Goal: Transaction & Acquisition: Purchase product/service

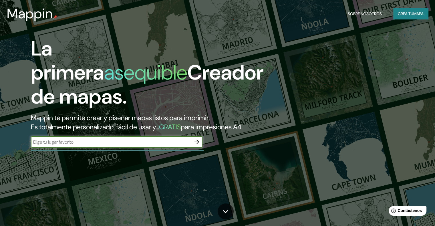
click at [198, 145] on icon "button" at bounding box center [196, 141] width 7 height 7
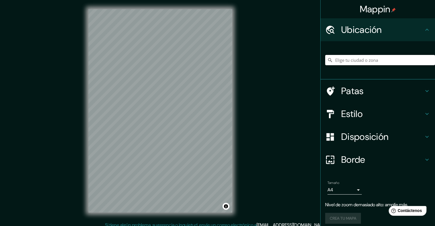
click at [292, 58] on input "Elige tu ciudad o zona" at bounding box center [380, 60] width 110 height 10
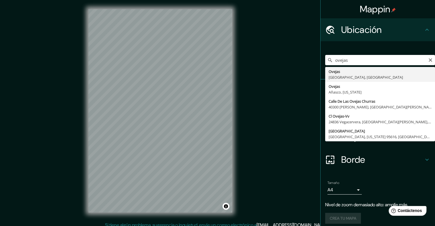
type input "Ovejas, [GEOGRAPHIC_DATA], [GEOGRAPHIC_DATA]"
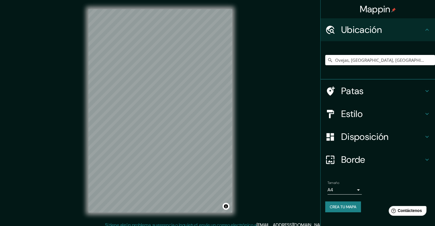
click at [292, 111] on icon at bounding box center [426, 113] width 7 height 7
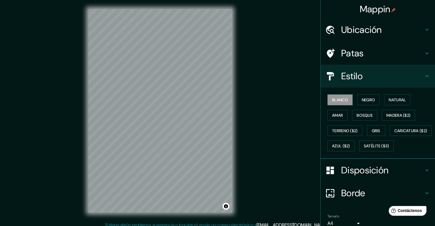
click at [292, 77] on icon at bounding box center [426, 76] width 7 height 7
click at [292, 34] on div "Ubicación" at bounding box center [377, 29] width 114 height 23
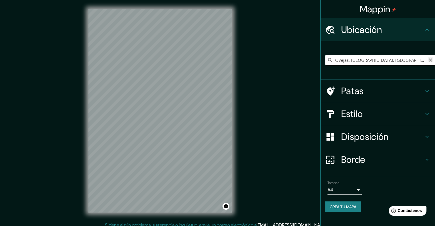
click at [292, 59] on icon "Claro" at bounding box center [430, 60] width 5 height 5
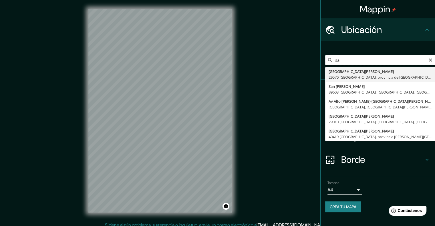
type input "s"
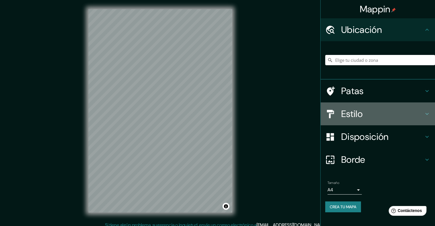
click at [292, 113] on icon at bounding box center [426, 113] width 7 height 7
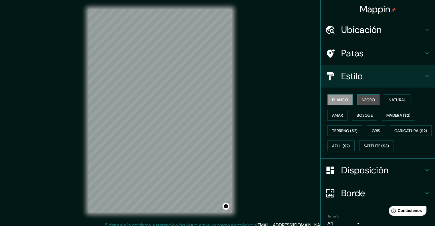
click at [292, 99] on font "Negro" at bounding box center [368, 99] width 13 height 5
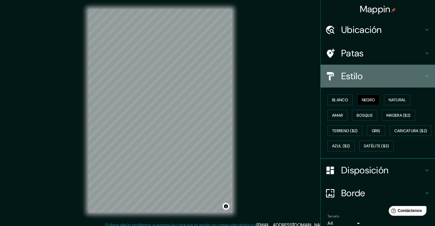
click at [292, 75] on icon at bounding box center [426, 76] width 7 height 7
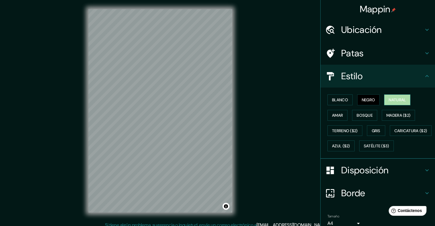
click at [292, 99] on font "Natural" at bounding box center [397, 99] width 17 height 5
click at [292, 113] on font "Amar" at bounding box center [337, 115] width 11 height 5
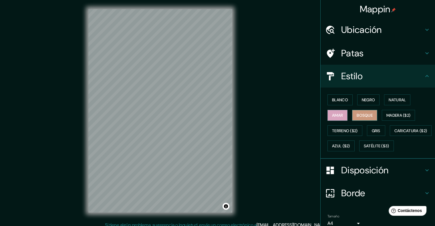
click at [292, 114] on font "Bosque" at bounding box center [364, 115] width 16 height 5
click at [292, 114] on font "Madera ($2)" at bounding box center [398, 115] width 24 height 5
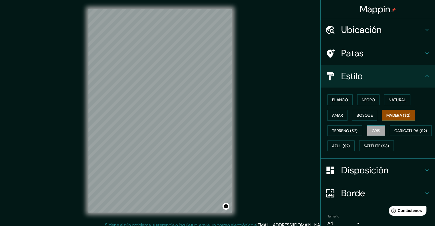
click at [292, 129] on font "Gris" at bounding box center [376, 130] width 9 height 5
click at [292, 128] on font "Terreno ($2)" at bounding box center [345, 130] width 26 height 5
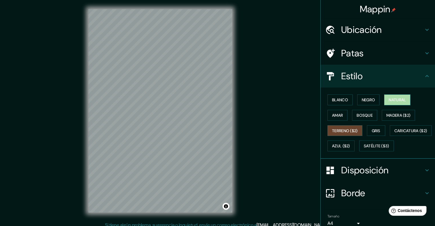
click at [292, 97] on font "Natural" at bounding box center [397, 99] width 17 height 5
click at [292, 128] on font "Terreno ($2)" at bounding box center [345, 130] width 26 height 5
click at [292, 101] on font "Natural" at bounding box center [397, 99] width 17 height 5
